Goal: Check status

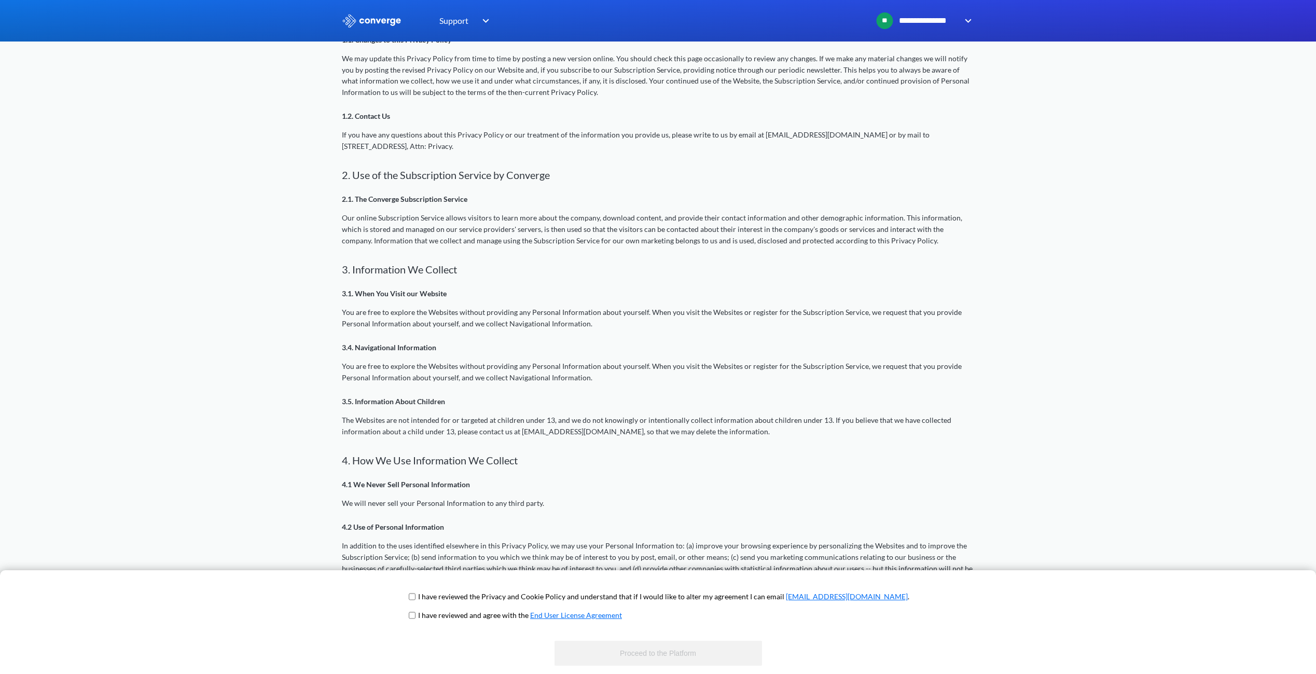
scroll to position [450, 0]
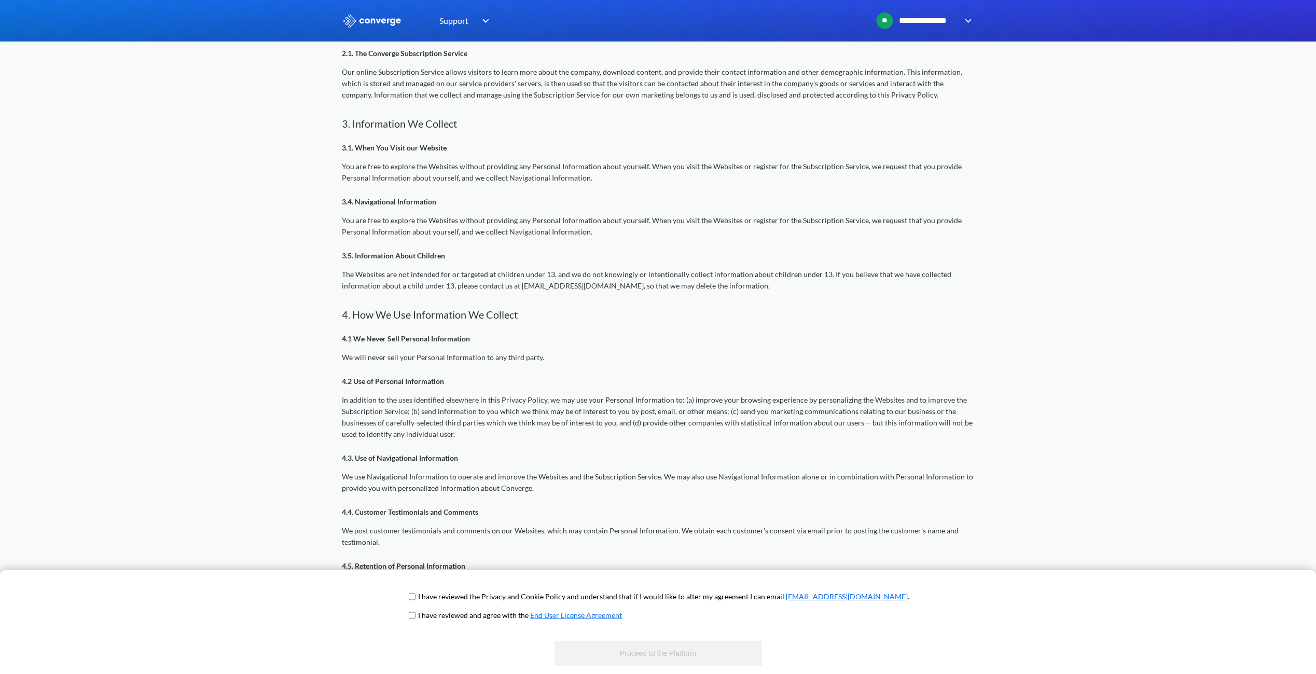
click at [451, 593] on span "I have reviewed the Privacy and Cookie Policy and understand that if I would li…" at bounding box center [658, 600] width 503 height 19
click at [416, 614] on input "checkbox" at bounding box center [412, 615] width 7 height 8
checkbox input "true"
click at [449, 601] on span "I have reviewed the Privacy and Cookie Policy and understand that if I would li…" at bounding box center [658, 600] width 503 height 19
click at [416, 593] on input "checkbox" at bounding box center [412, 596] width 7 height 8
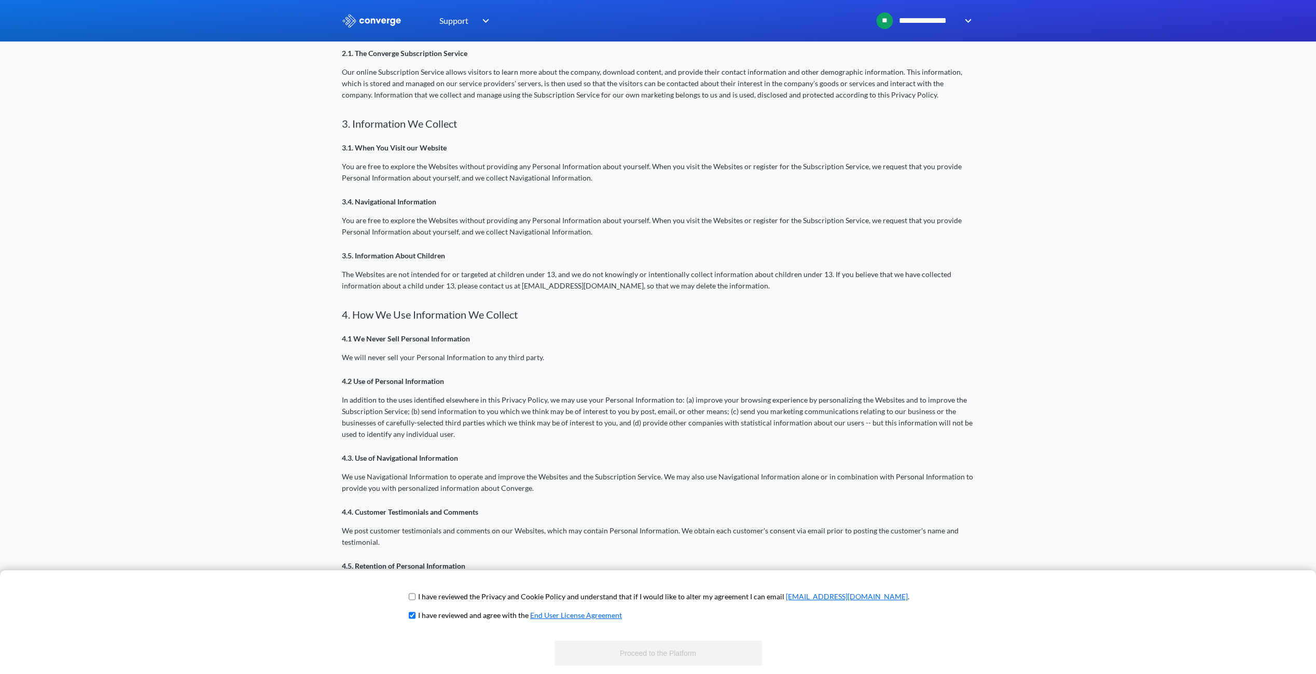
checkbox input "true"
click at [610, 663] on button "Proceed to the Platform" at bounding box center [659, 653] width 208 height 25
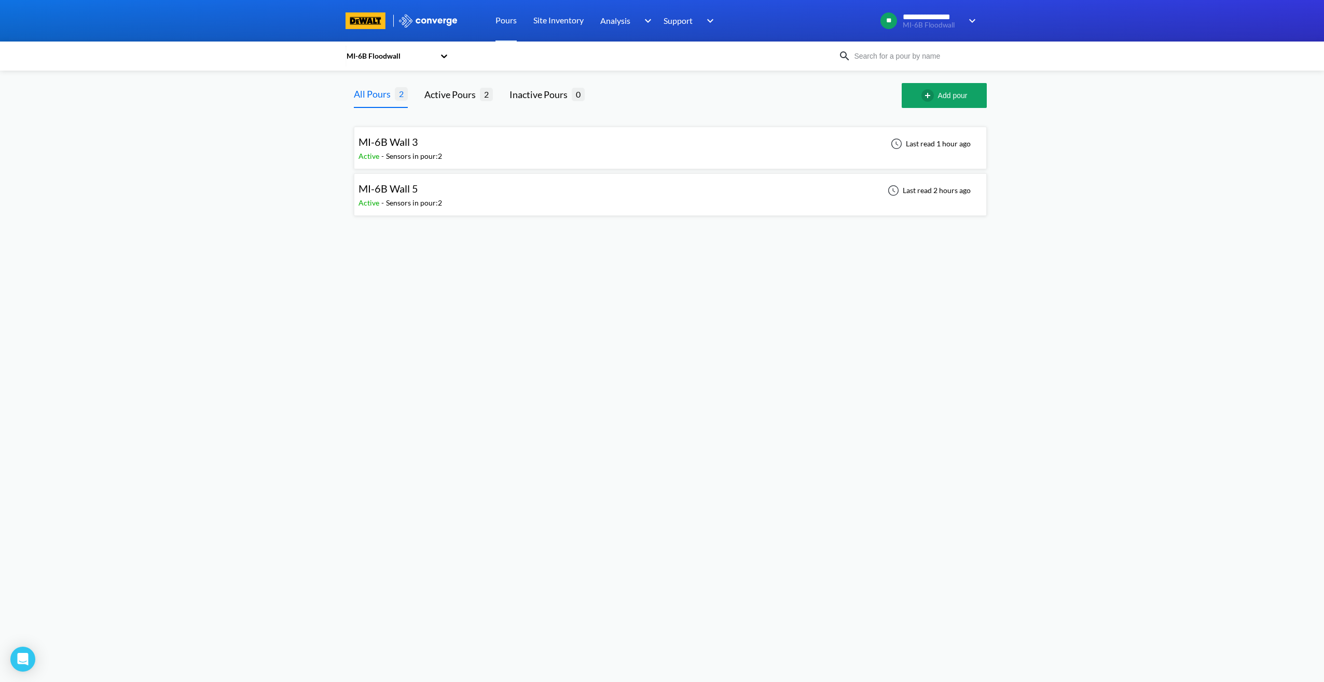
click at [459, 146] on div "MI-6B Wall 3 Active - Sensors in pour: 2 Last read 1 hour ago" at bounding box center [670, 147] width 624 height 33
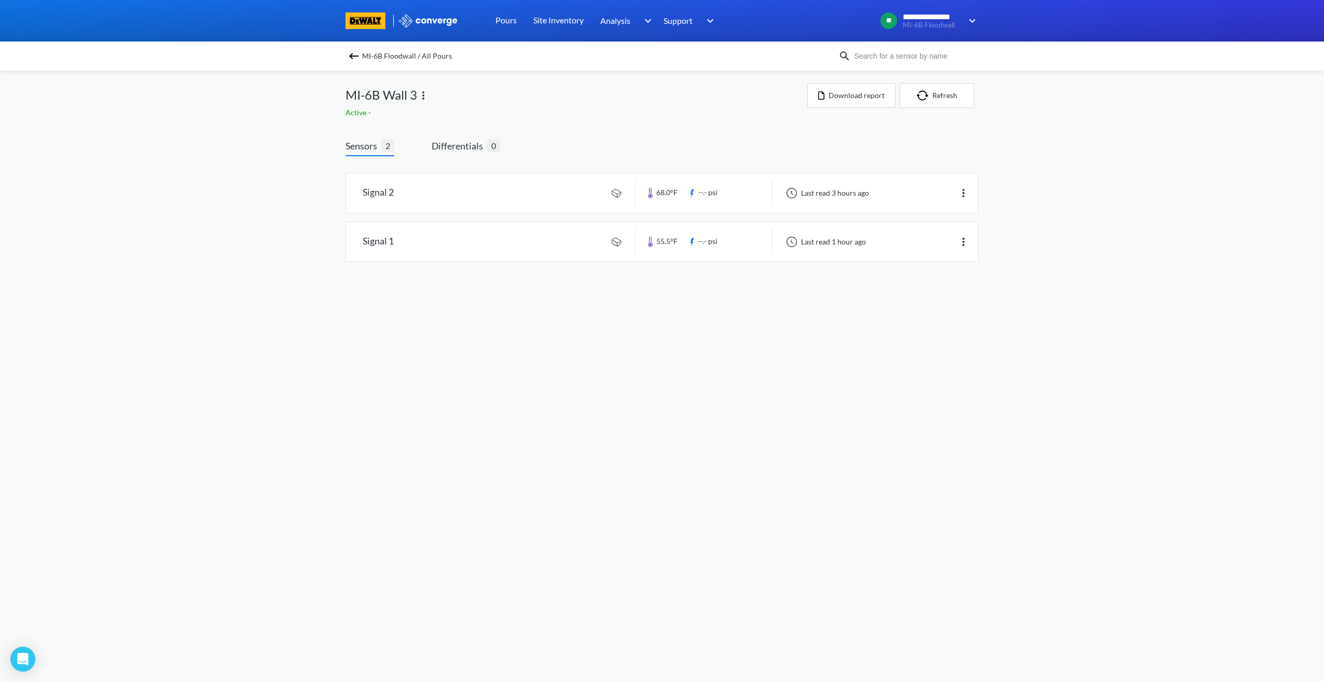
click at [348, 56] on img at bounding box center [354, 56] width 12 height 12
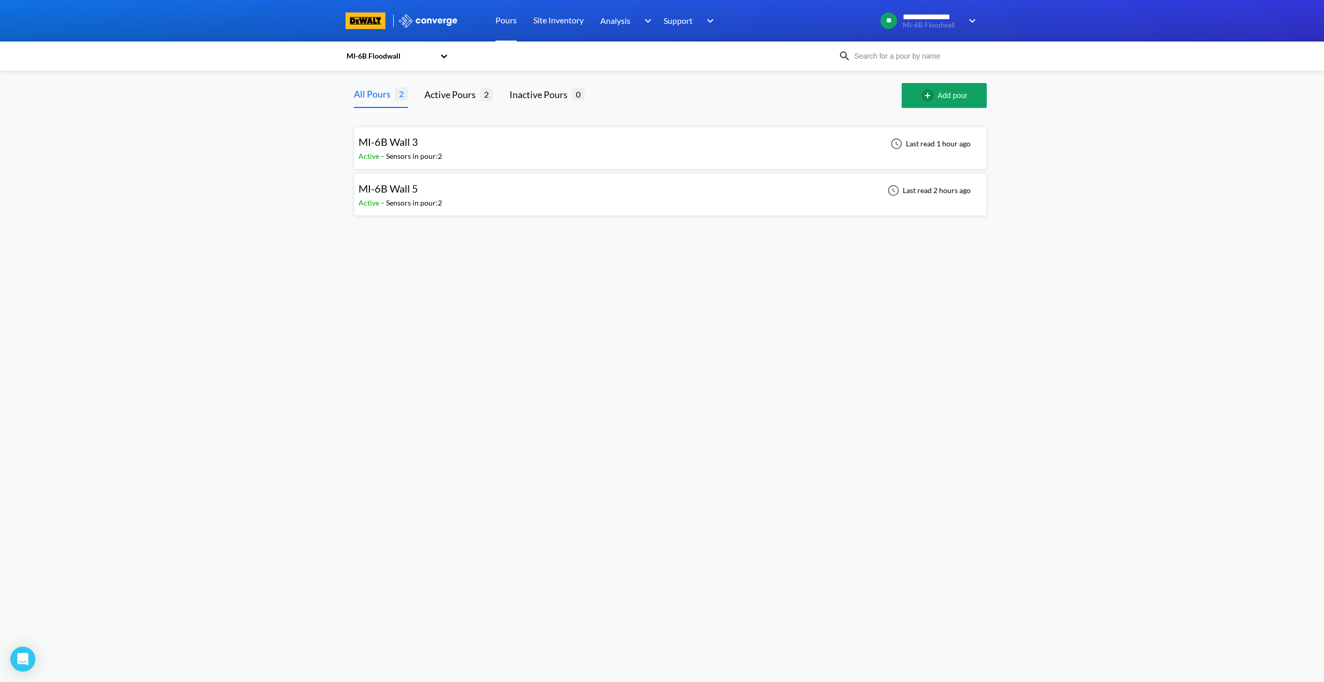
click at [443, 58] on icon at bounding box center [444, 56] width 10 height 10
click at [1135, 254] on body "**********" at bounding box center [662, 341] width 1324 height 682
